Goal: Information Seeking & Learning: Learn about a topic

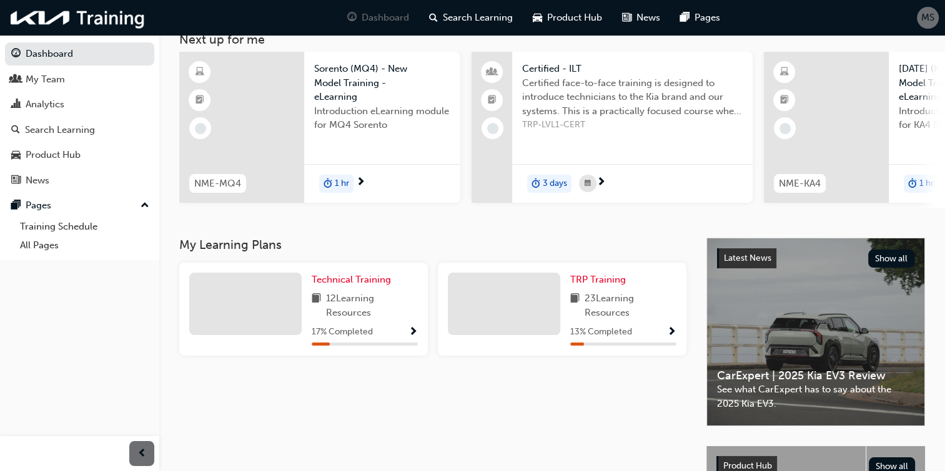
scroll to position [83, 0]
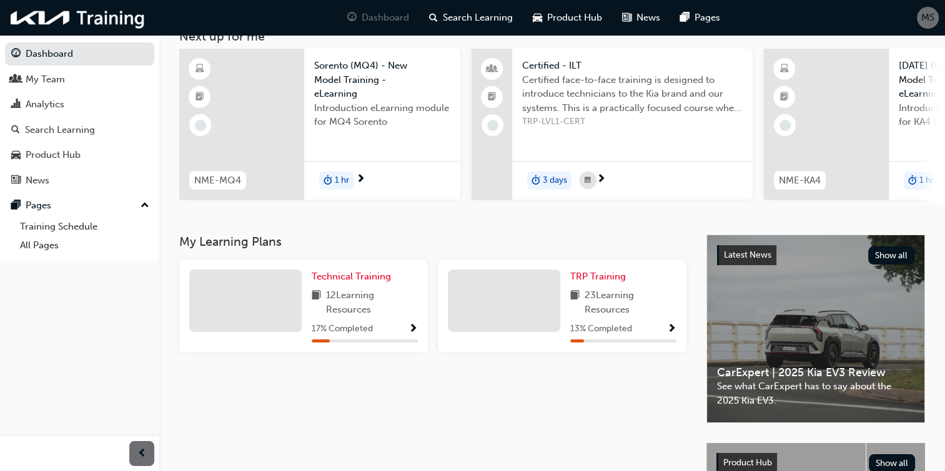
click at [400, 300] on span "12 Learning Resources" at bounding box center [372, 302] width 92 height 28
click at [418, 329] on div "Technical Training 12 Learning Resources 17 % Completed" at bounding box center [303, 306] width 248 height 93
click at [415, 332] on span "Show Progress" at bounding box center [412, 329] width 9 height 11
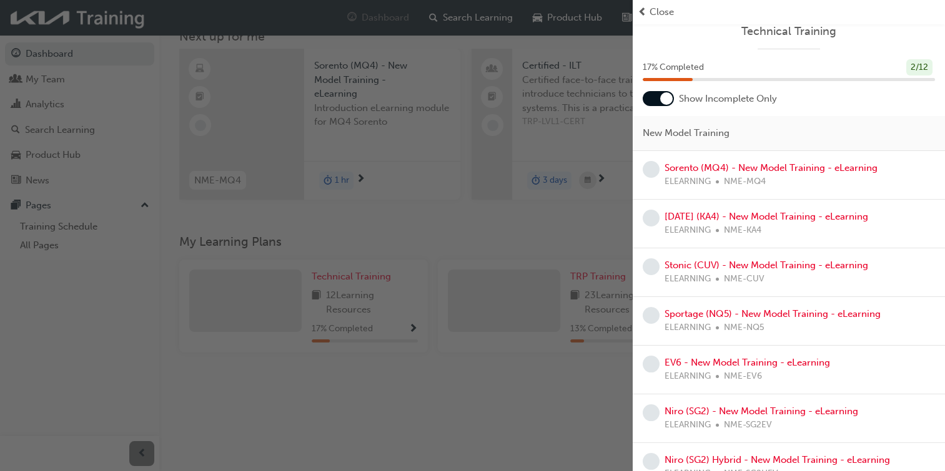
scroll to position [0, 0]
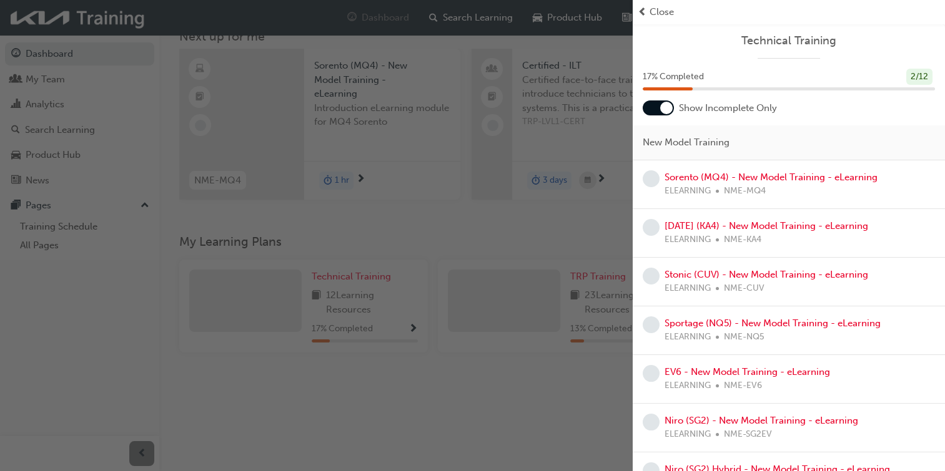
click at [561, 258] on div "button" at bounding box center [316, 235] width 632 height 471
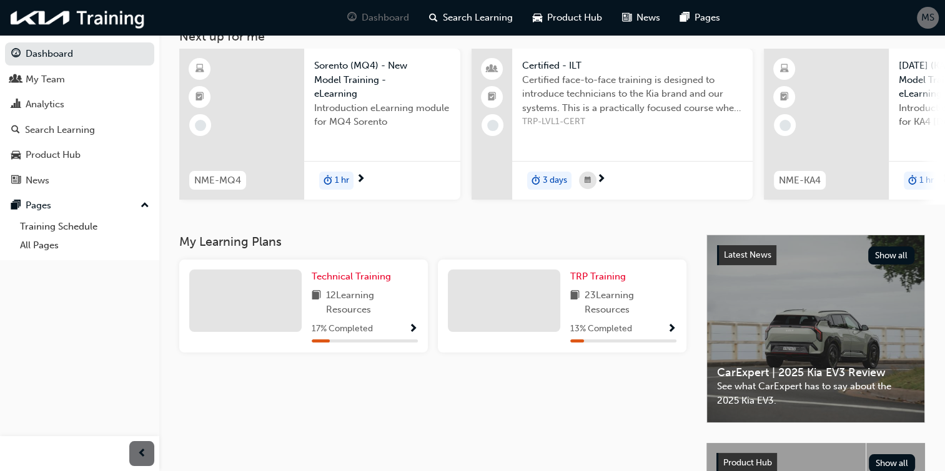
click at [573, 288] on div "TRP Training 23 Learning Resources 13 % Completed" at bounding box center [623, 306] width 106 height 73
click at [589, 282] on span "TRP Training" at bounding box center [598, 276] width 56 height 11
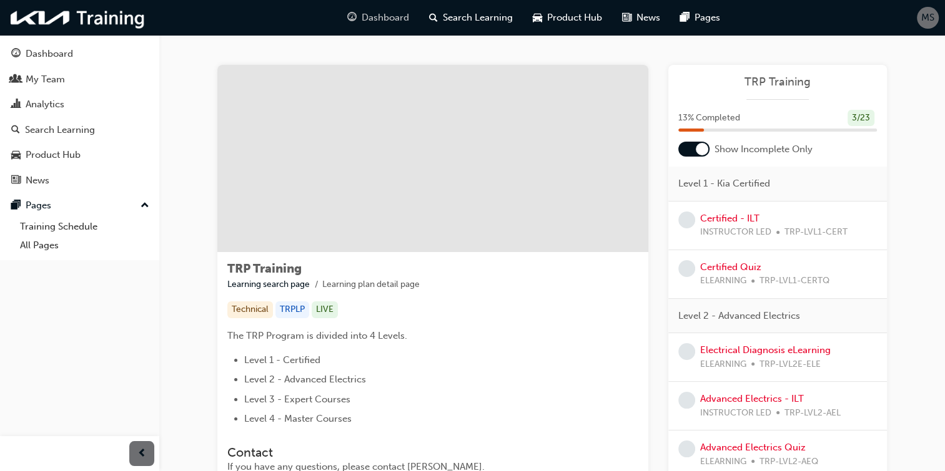
click at [398, 24] on span "Dashboard" at bounding box center [384, 18] width 47 height 14
